Goal: Information Seeking & Learning: Learn about a topic

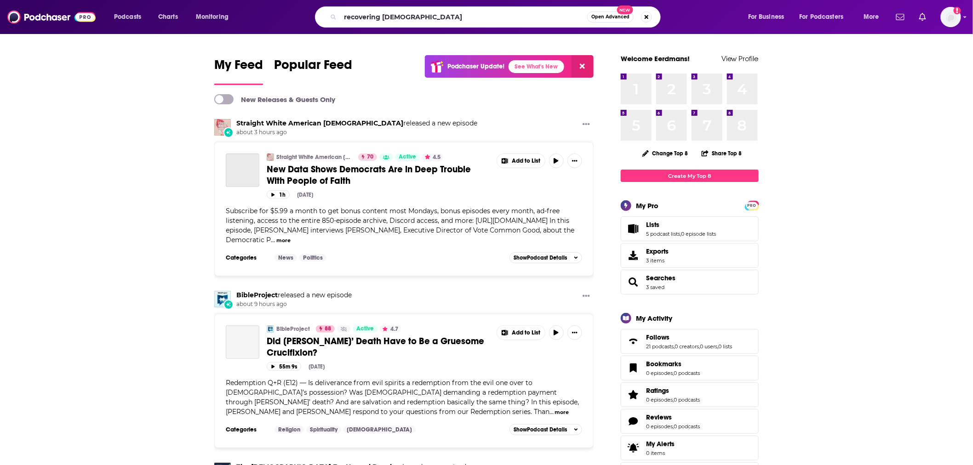
type input "recovering [DEMOGRAPHIC_DATA]"
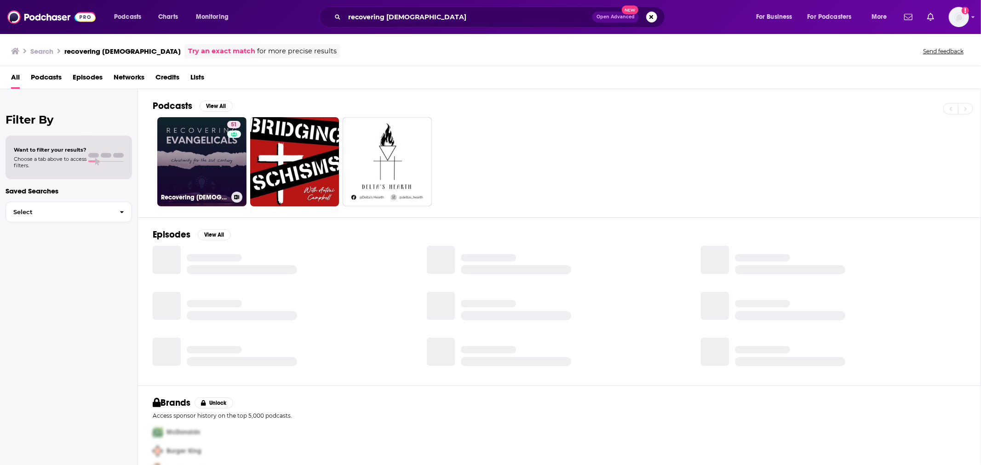
click at [208, 161] on link "51 Recovering [DEMOGRAPHIC_DATA]" at bounding box center [201, 161] width 89 height 89
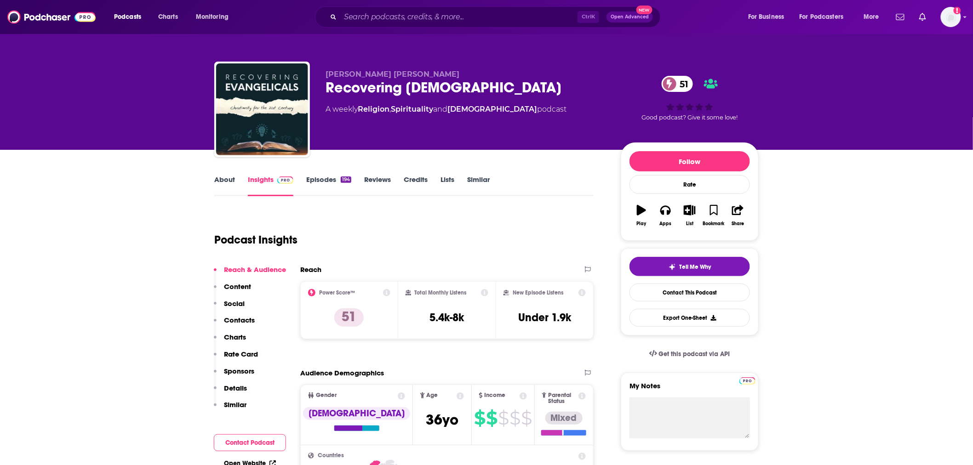
click at [323, 182] on link "Episodes 194" at bounding box center [328, 185] width 45 height 21
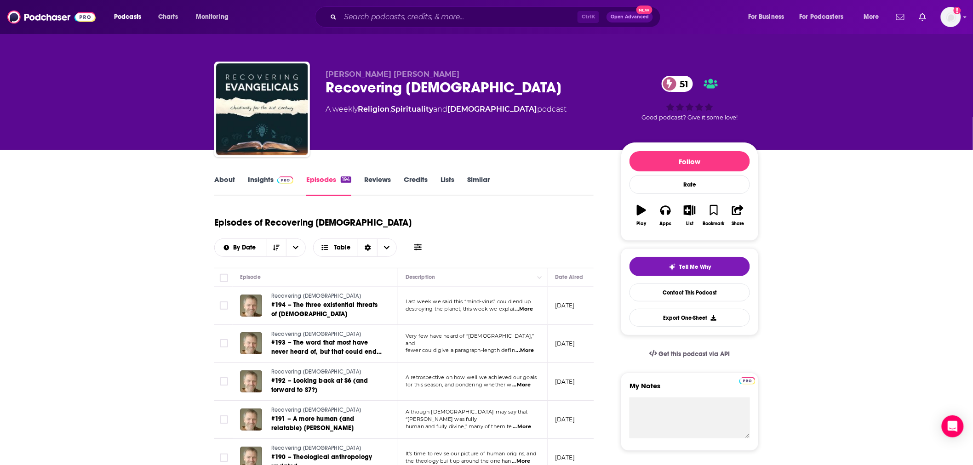
click at [527, 306] on span "...More" at bounding box center [524, 309] width 18 height 7
click at [567, 340] on p "[DATE]" at bounding box center [565, 344] width 20 height 8
click at [525, 347] on span "...More" at bounding box center [525, 350] width 18 height 7
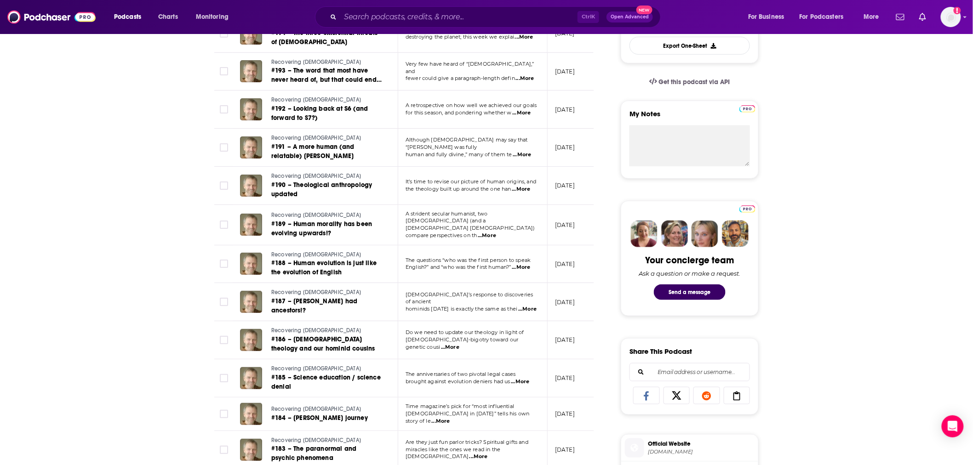
scroll to position [136, 0]
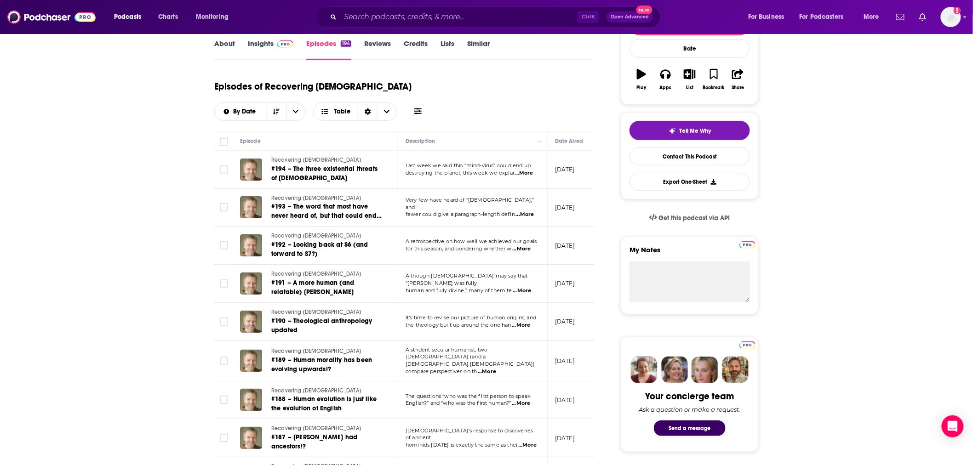
click at [229, 47] on link "About" at bounding box center [224, 49] width 21 height 21
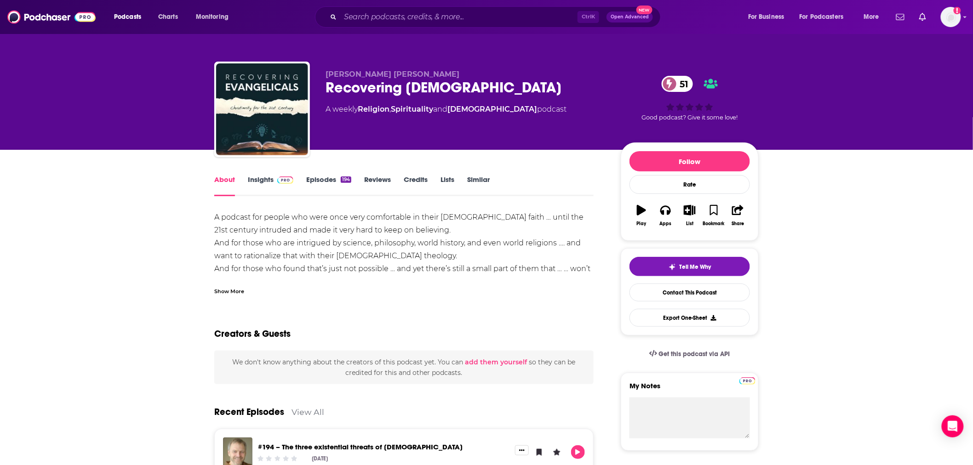
click at [215, 287] on div "Show More" at bounding box center [229, 290] width 30 height 9
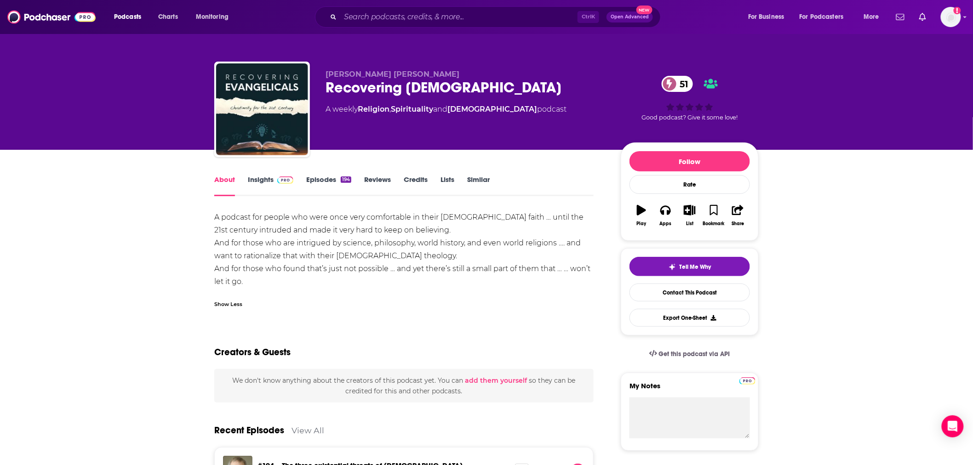
click at [261, 182] on link "Insights" at bounding box center [271, 185] width 46 height 21
